Goal: Use online tool/utility: Use online tool/utility

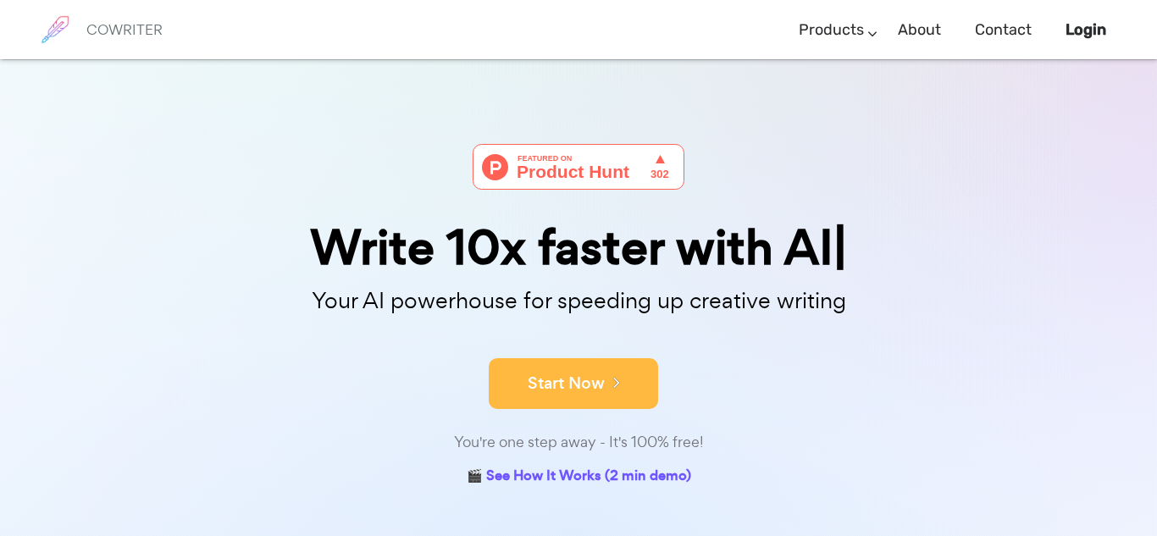
click at [516, 360] on button "Start Now" at bounding box center [573, 383] width 169 height 51
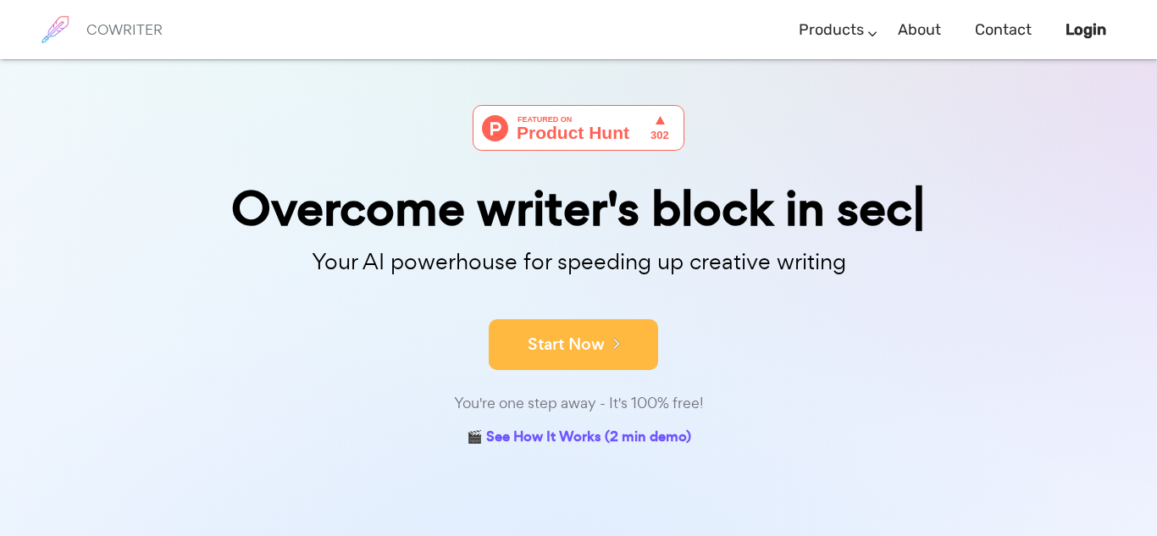
scroll to position [41, 0]
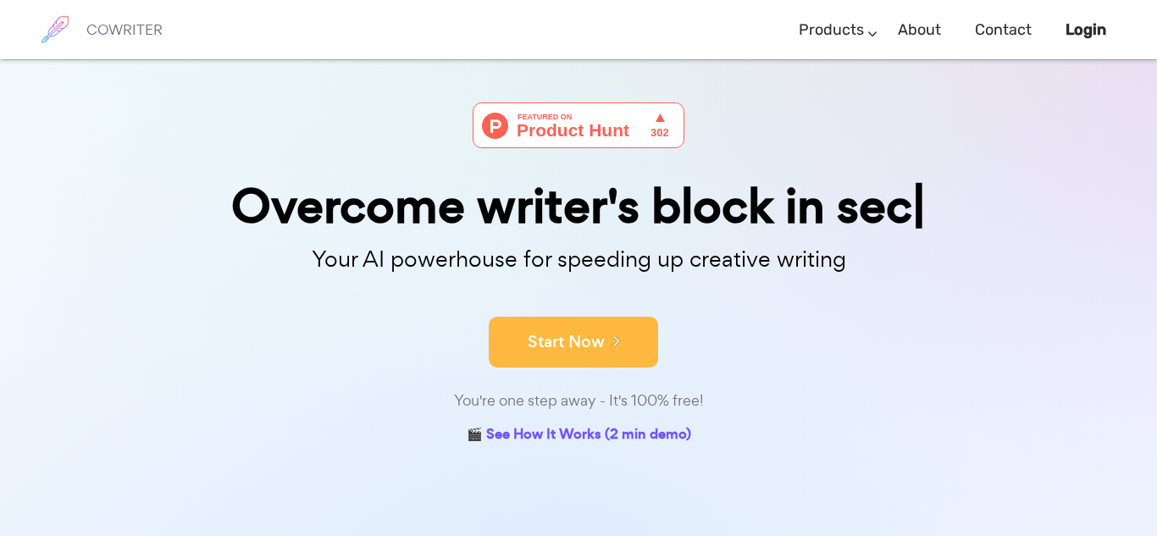
click at [521, 340] on button "Start Now" at bounding box center [573, 342] width 169 height 51
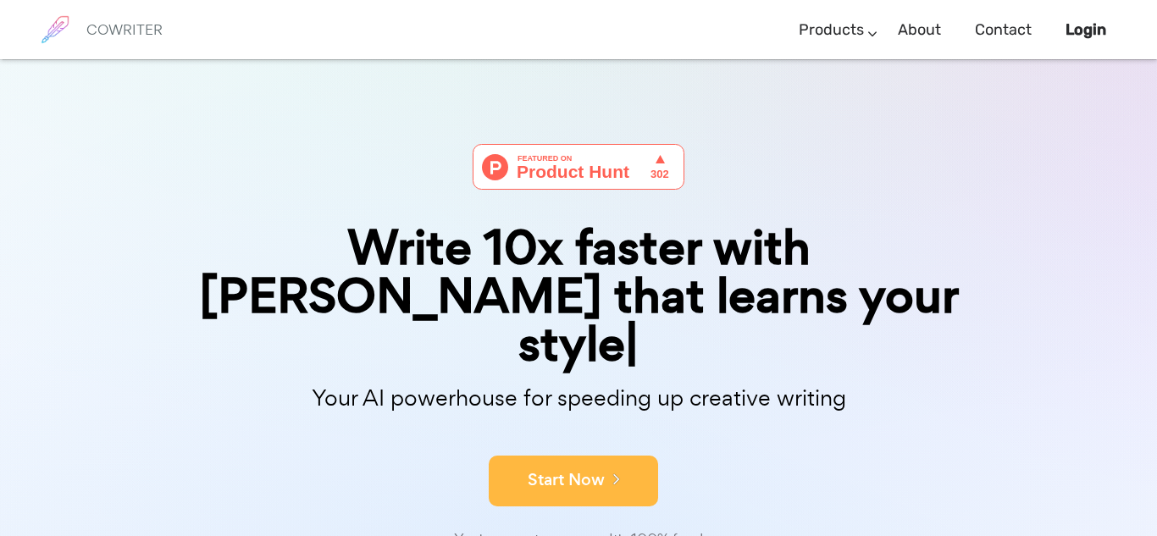
click at [630, 456] on button "Start Now" at bounding box center [573, 481] width 169 height 51
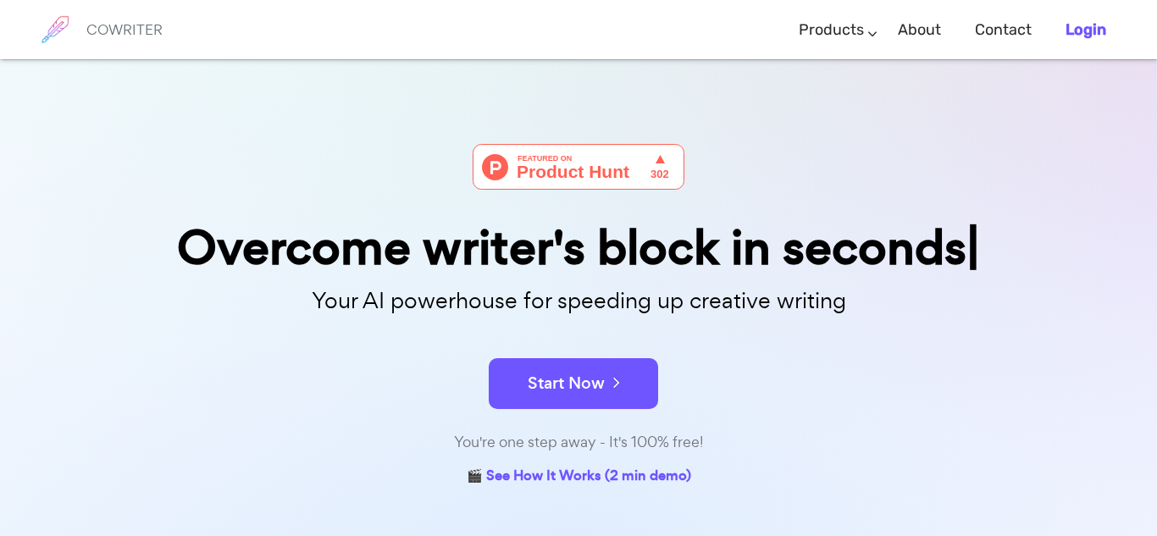
click at [1102, 29] on b "Login" at bounding box center [1085, 29] width 41 height 19
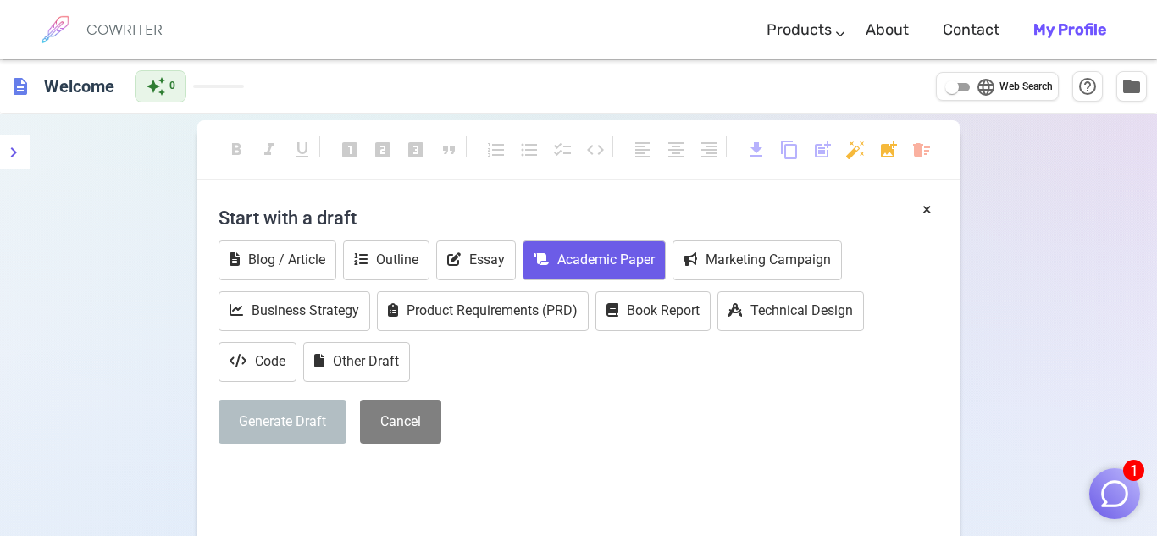
click at [554, 262] on button "Academic Paper" at bounding box center [593, 261] width 143 height 40
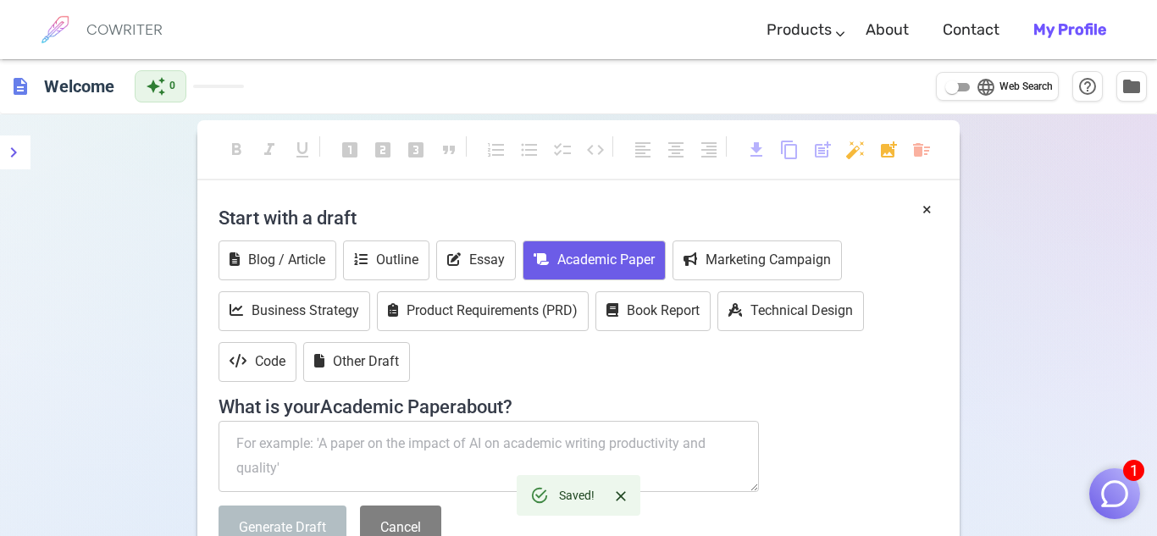
click at [262, 452] on textarea at bounding box center [488, 456] width 540 height 71
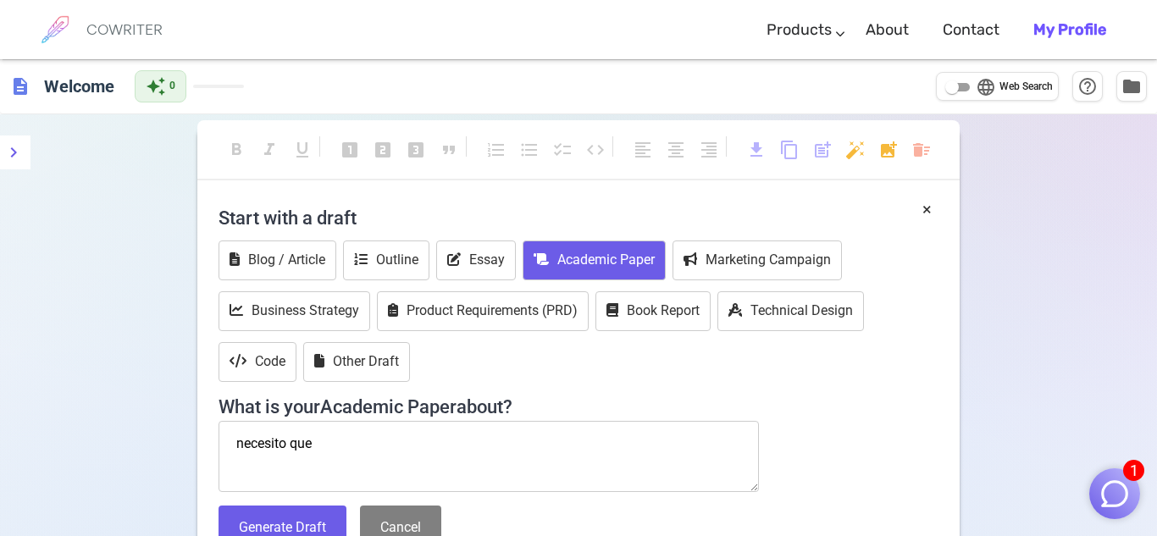
scroll to position [60, 0]
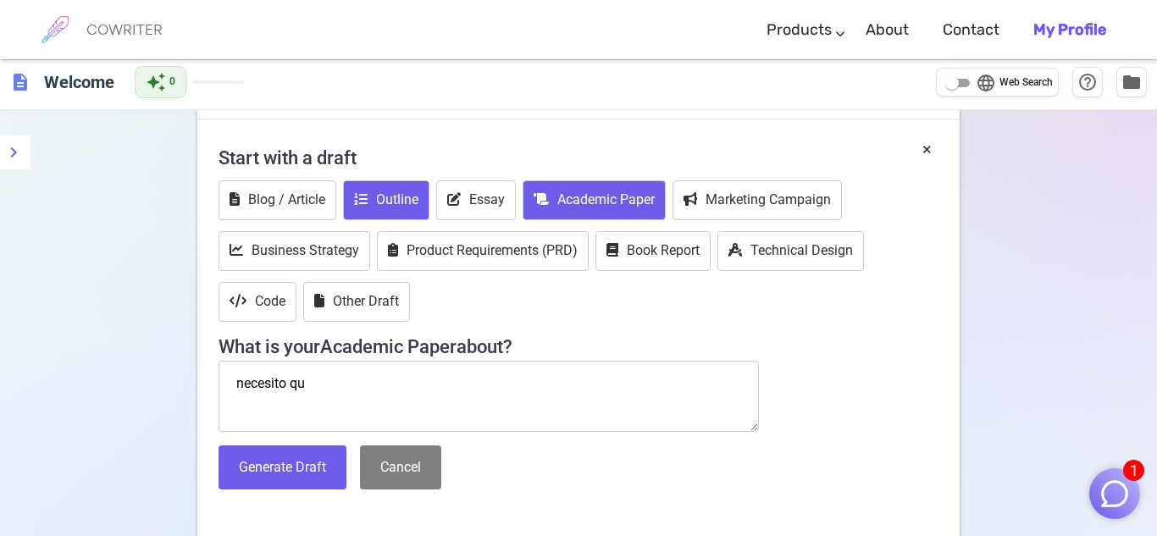
click at [368, 193] on icon at bounding box center [361, 199] width 14 height 14
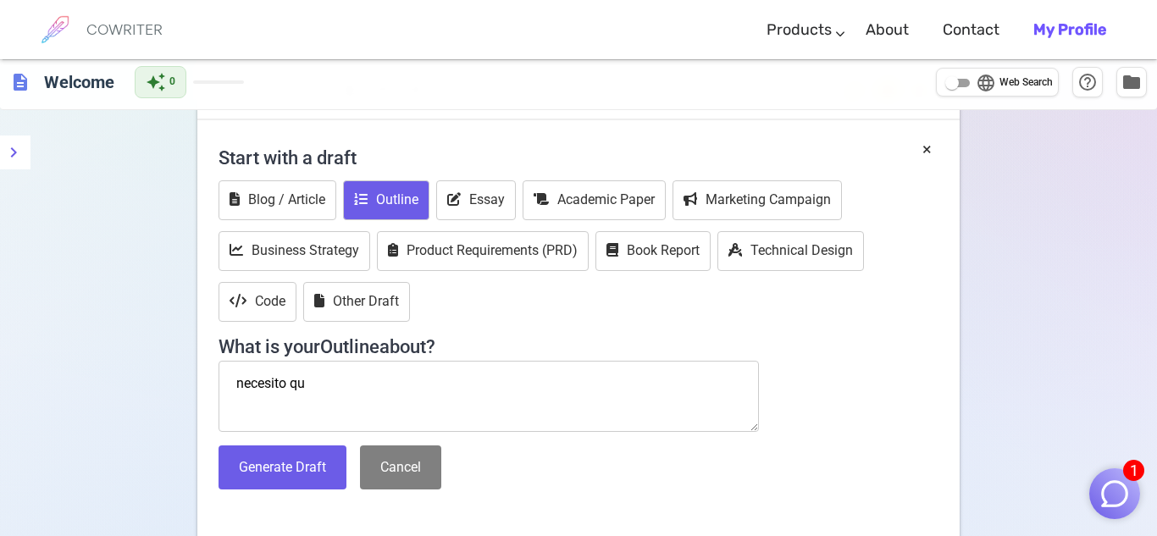
click at [330, 373] on textarea "necesito qu" at bounding box center [488, 396] width 540 height 71
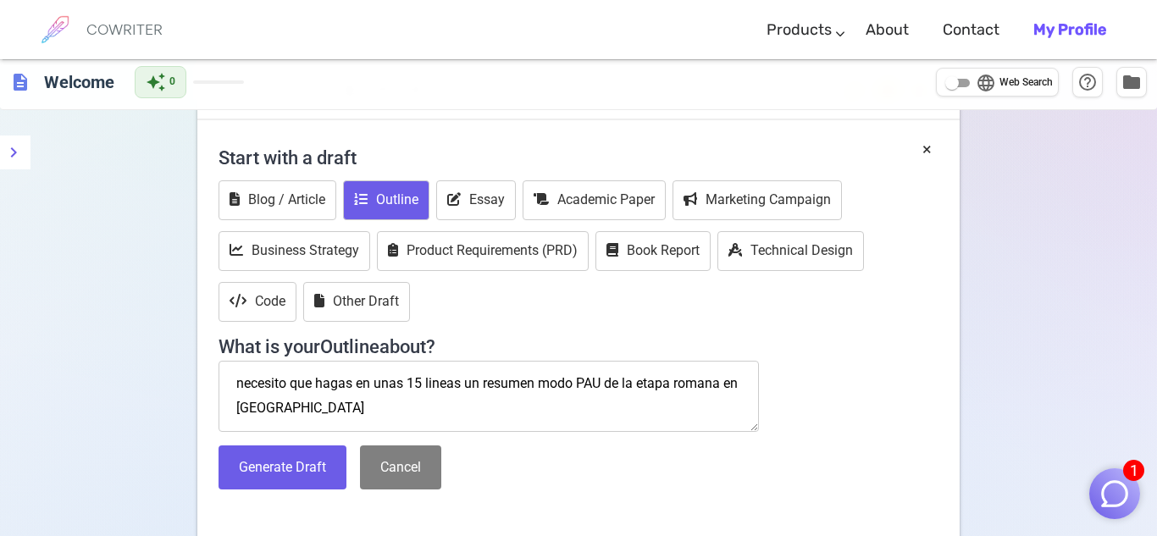
type textarea "necesito que hagas en unas 15 lineas un resumen modo PAU de la etapa romana en …"
click at [233, 451] on button "Generate Draft" at bounding box center [282, 467] width 128 height 45
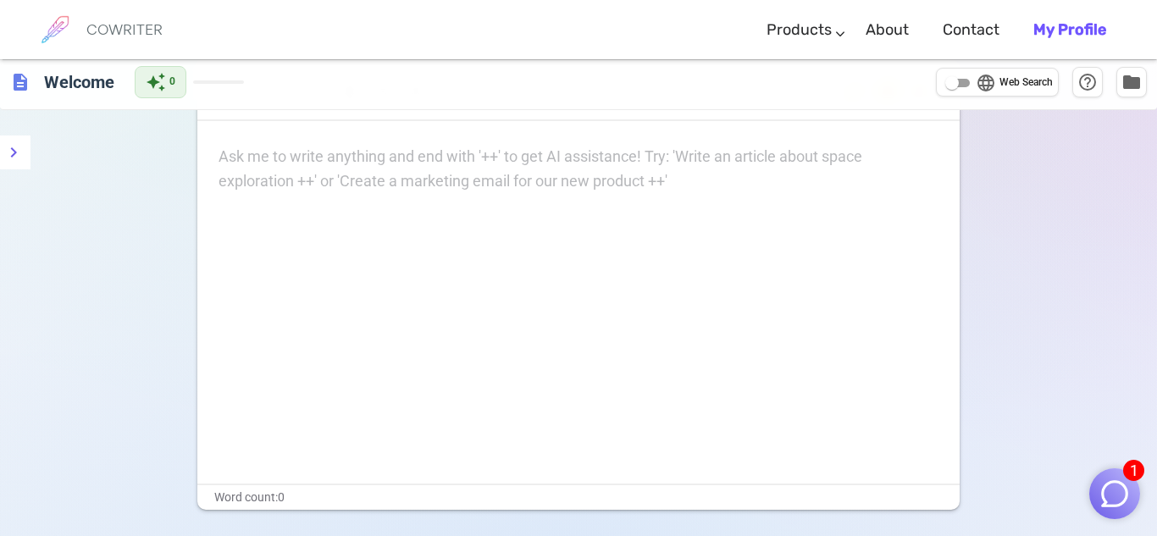
scroll to position [0, 0]
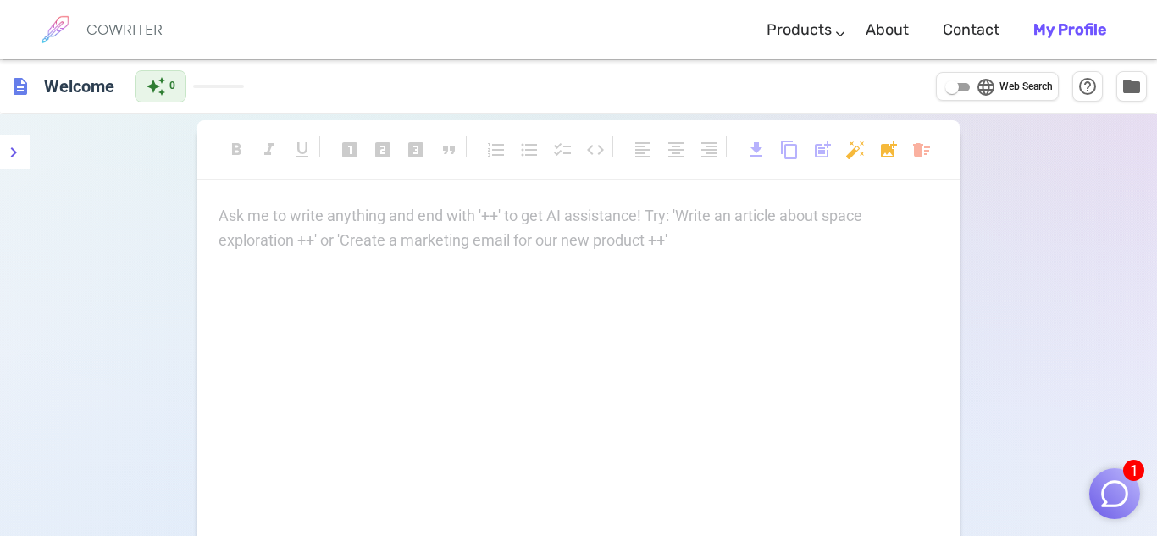
click at [264, 222] on p "Ask me to write anything and end with '++' to get AI assistance! Try: 'Write an…" at bounding box center [578, 216] width 720 height 25
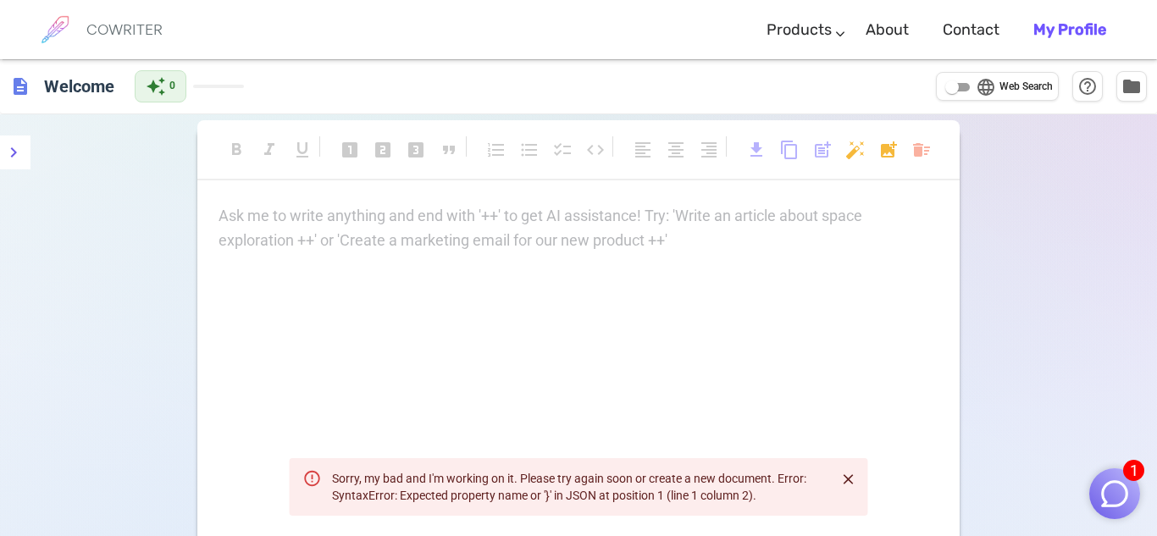
click at [1109, 505] on img "button" at bounding box center [1114, 494] width 32 height 32
